Goal: Information Seeking & Learning: Learn about a topic

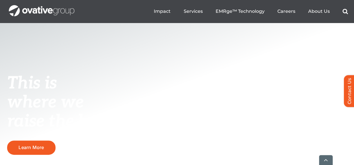
scroll to position [85, 0]
click at [196, 16] on ul "Impact Expert Insights Case Studies Awards & Press Services Media Measurement C…" at bounding box center [251, 11] width 194 height 18
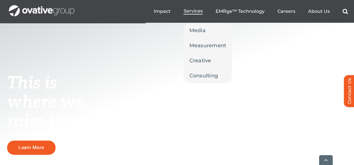
click at [197, 13] on span "Services" at bounding box center [192, 11] width 19 height 6
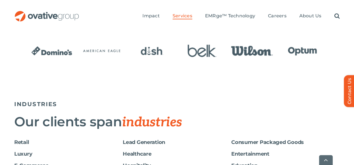
scroll to position [1254, 0]
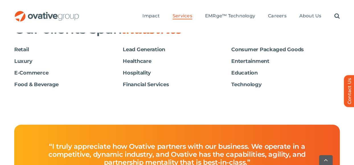
drag, startPoint x: 262, startPoint y: 48, endPoint x: 264, endPoint y: 50, distance: 3.0
click at [262, 49] on h6 "Consumer Packaged Goods" at bounding box center [285, 50] width 109 height 6
click at [271, 51] on h6 "Consumer Packaged Goods" at bounding box center [285, 50] width 109 height 6
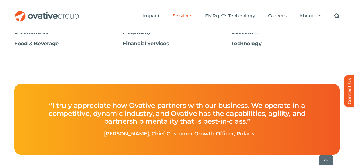
scroll to position [1311, 0]
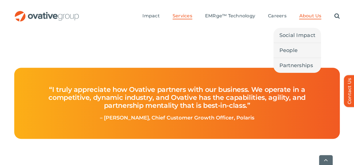
click at [302, 17] on span "About Us" at bounding box center [310, 16] width 22 height 6
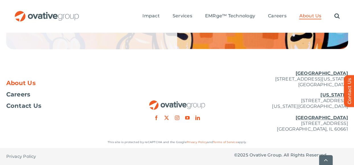
scroll to position [1371, 0]
click at [334, 119] on u "[GEOGRAPHIC_DATA]" at bounding box center [321, 117] width 52 height 5
